Goal: Find specific page/section: Find specific page/section

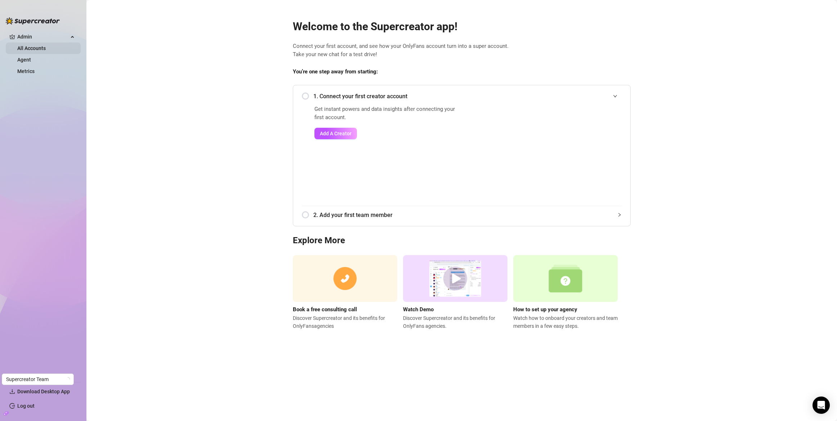
click at [29, 47] on link "All Accounts" at bounding box center [31, 48] width 28 height 6
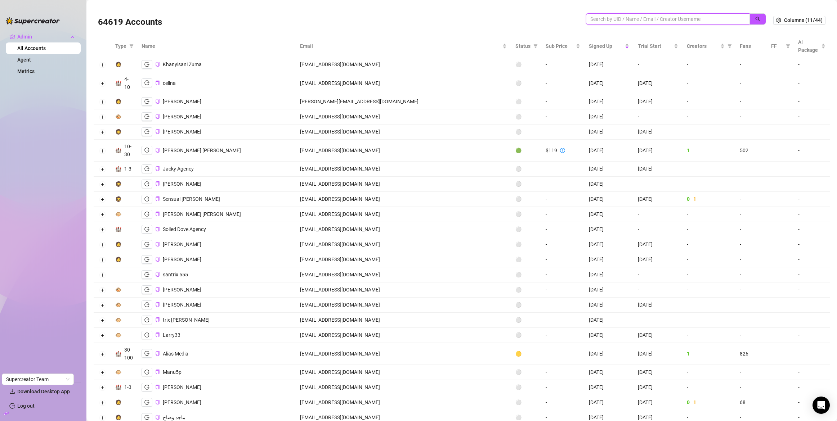
click at [650, 18] on input "search" at bounding box center [664, 19] width 149 height 8
paste input "uxatWNZOzWRvwOE1KrpNEVLydfC3"
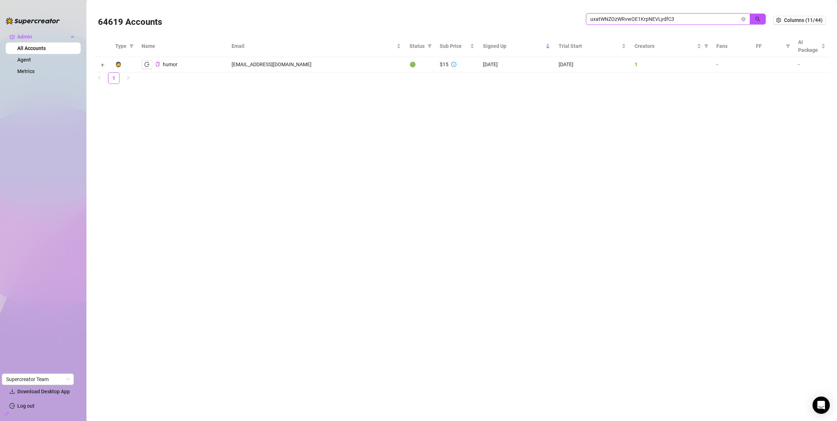
drag, startPoint x: 686, startPoint y: 18, endPoint x: 597, endPoint y: 14, distance: 89.7
click at [597, 14] on span "uxatWNZOzWRvwOE1KrpNEVLydfC3" at bounding box center [668, 19] width 164 height 12
paste input "pckack3xM0VIj2cFBWQMpUO34Dz1"
drag, startPoint x: 672, startPoint y: 20, endPoint x: 586, endPoint y: 19, distance: 86.1
click at [586, 19] on span "pckack3xM0VIj2cFBWQMpUO34Dz1" at bounding box center [668, 19] width 164 height 12
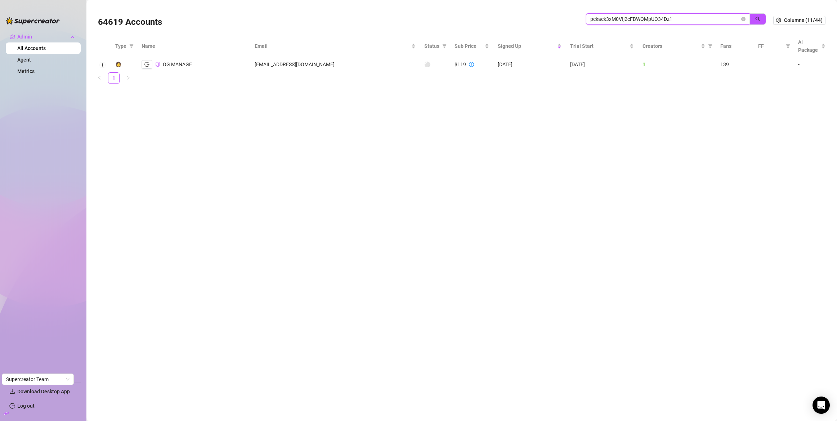
paste input "uSUCN7z4CdXlnWGJXsSfzreRtft"
drag, startPoint x: 684, startPoint y: 18, endPoint x: 559, endPoint y: 18, distance: 125.7
click at [559, 18] on div "64619 Accounts uSUCN7z4CdXlnWGJXsSfzreRtft1" at bounding box center [435, 20] width 675 height 24
paste input "tqliwIbB0DUaJdSyFx4MhhgS3Bn"
drag, startPoint x: 675, startPoint y: 19, endPoint x: 583, endPoint y: 18, distance: 91.8
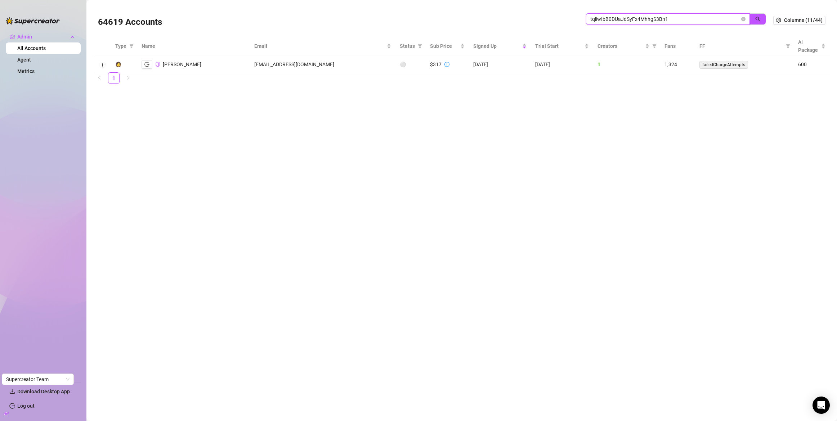
click at [583, 18] on div "64619 Accounts tqliwIbB0DUaJdSyFx4MhhgS3Bn1" at bounding box center [435, 20] width 675 height 24
paste input "PvhNTW1GkQfQzYPkJlVEDyDtILh2"
drag, startPoint x: 679, startPoint y: 19, endPoint x: 557, endPoint y: 14, distance: 121.5
click at [557, 14] on div "64619 Accounts PvhNTW1GkQfQzYPkJlVEDyDtILh2" at bounding box center [435, 20] width 675 height 24
paste input "RjoSy6inE0XC1DrG1yUnbIVSpbB3"
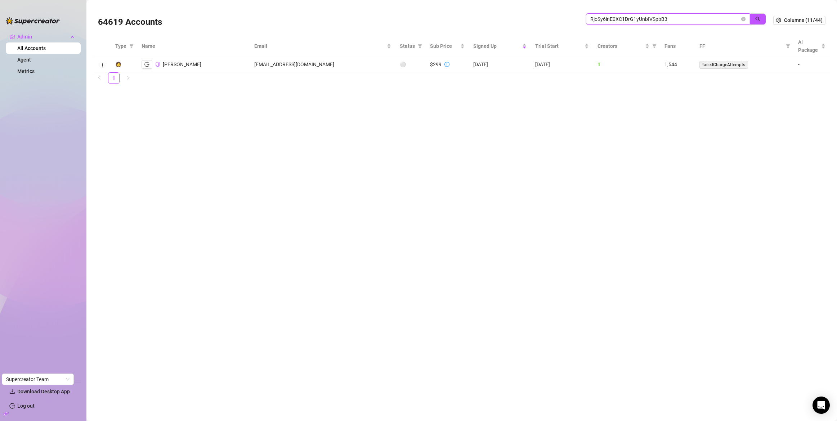
drag, startPoint x: 684, startPoint y: 19, endPoint x: 589, endPoint y: 21, distance: 95.1
click at [590, 22] on input "RjoSy6inE0XC1DrG1yUnbIVSpbB3" at bounding box center [664, 19] width 149 height 8
paste input "kRNGw7cgMuQw1qAWPcVC4C1t7OL2"
drag, startPoint x: 681, startPoint y: 19, endPoint x: 598, endPoint y: 12, distance: 83.8
click at [598, 12] on div "64619 Accounts kRNGw7cgMuQw1qAWPcVC4C1t7OL2" at bounding box center [435, 20] width 675 height 24
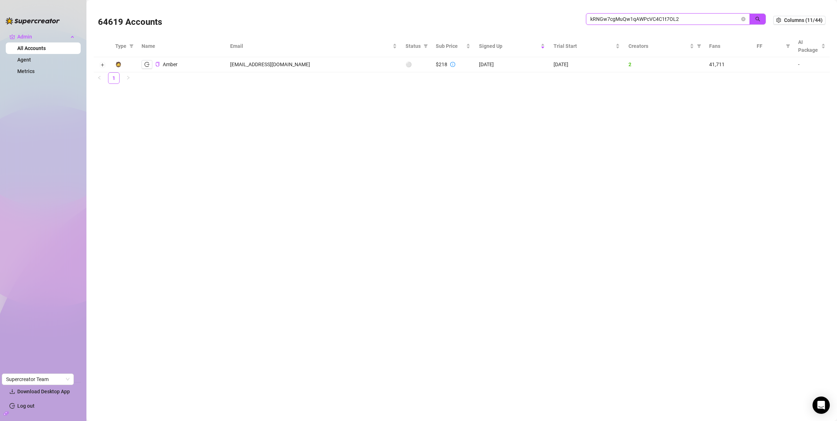
paste input "t39exmWngAXViWwovJuryNFJLmD"
drag, startPoint x: 688, startPoint y: 20, endPoint x: 606, endPoint y: 25, distance: 82.6
click at [610, 25] on div "t39exmWngAXViWwovJuryNFJLmD2" at bounding box center [676, 22] width 180 height 19
click at [584, 19] on div "64619 Accounts" at bounding box center [342, 20] width 488 height 24
click at [598, 15] on input "t39exmWngAXViWwovJuryNFJLmD2" at bounding box center [664, 19] width 149 height 8
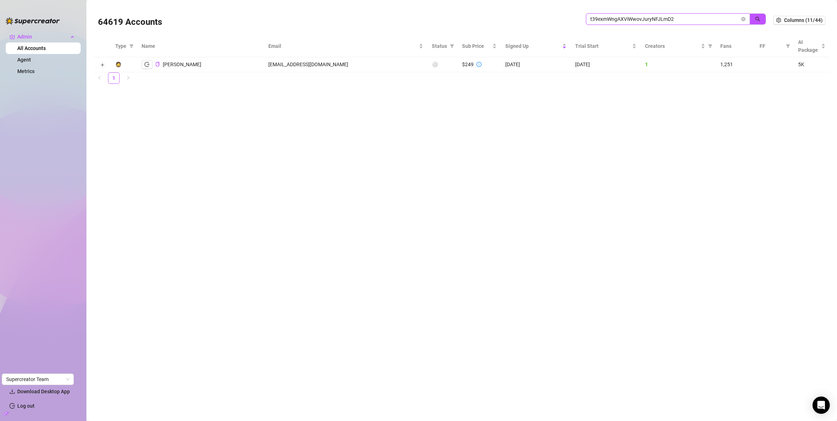
click at [598, 17] on input "t39exmWngAXViWwovJuryNFJLmD2" at bounding box center [664, 19] width 149 height 8
paste input "ckbPgbApP2UcjnGDosqdv8CxPGr1"
type input "ckbPgbApP2UcjnGDosqdv8CxPGr1"
